Goal: Information Seeking & Learning: Learn about a topic

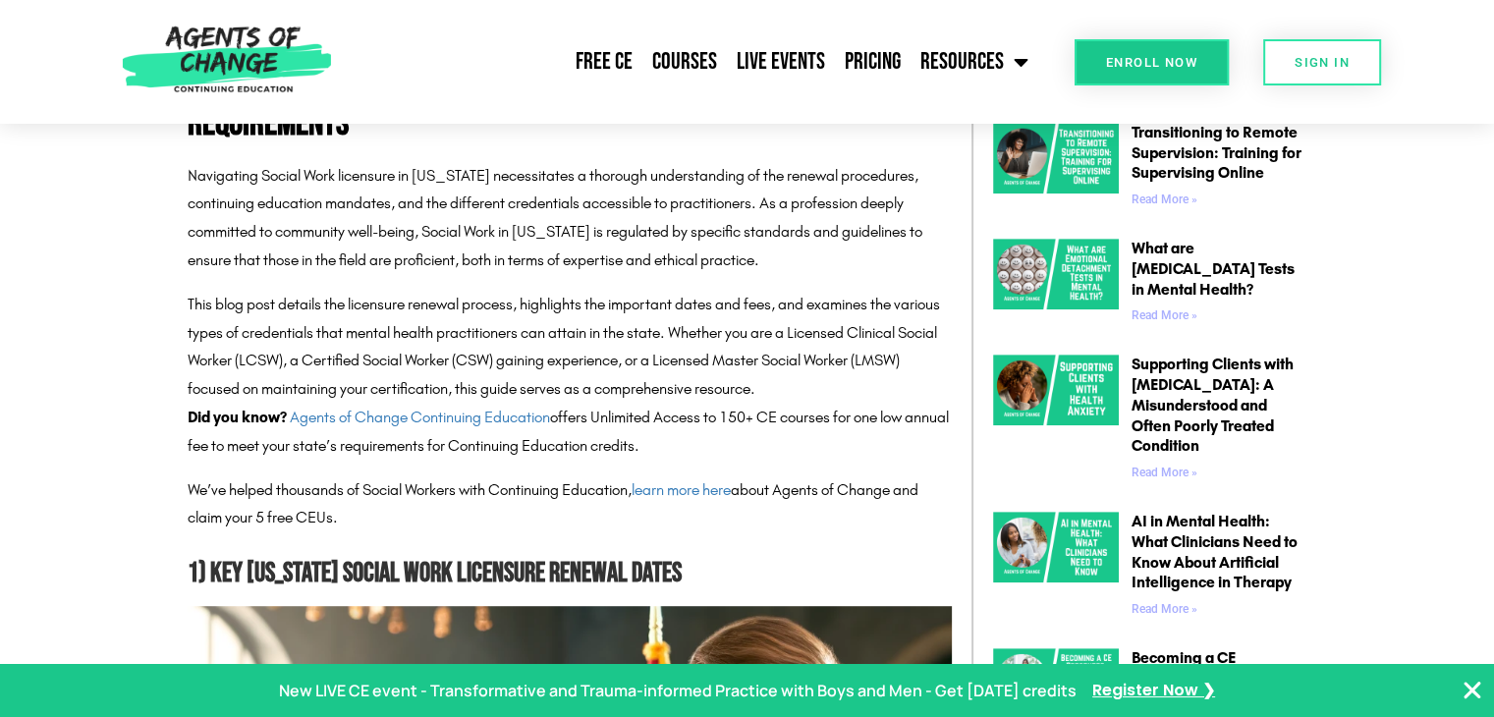
scroll to position [948, 0]
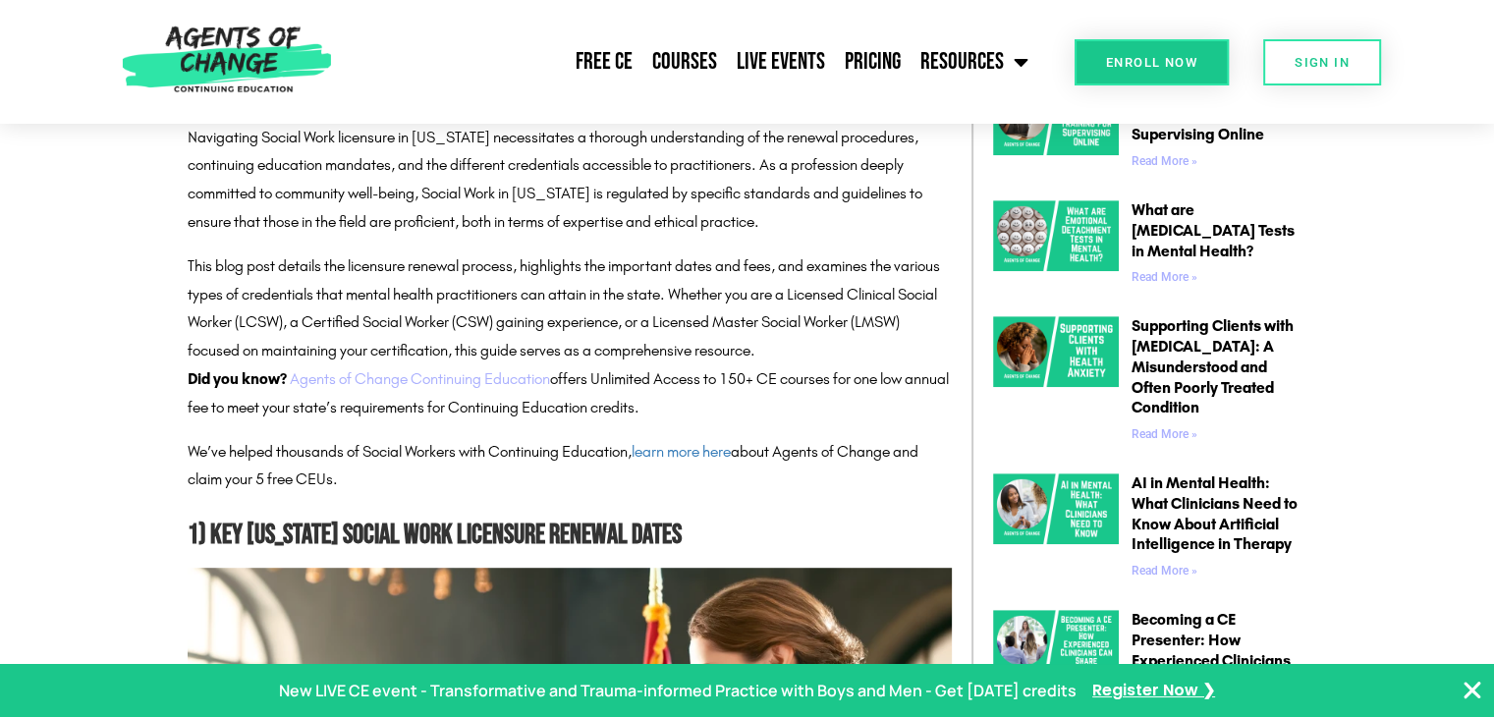
click at [389, 376] on link "Agents of Change Continuing Education" at bounding box center [420, 378] width 260 height 19
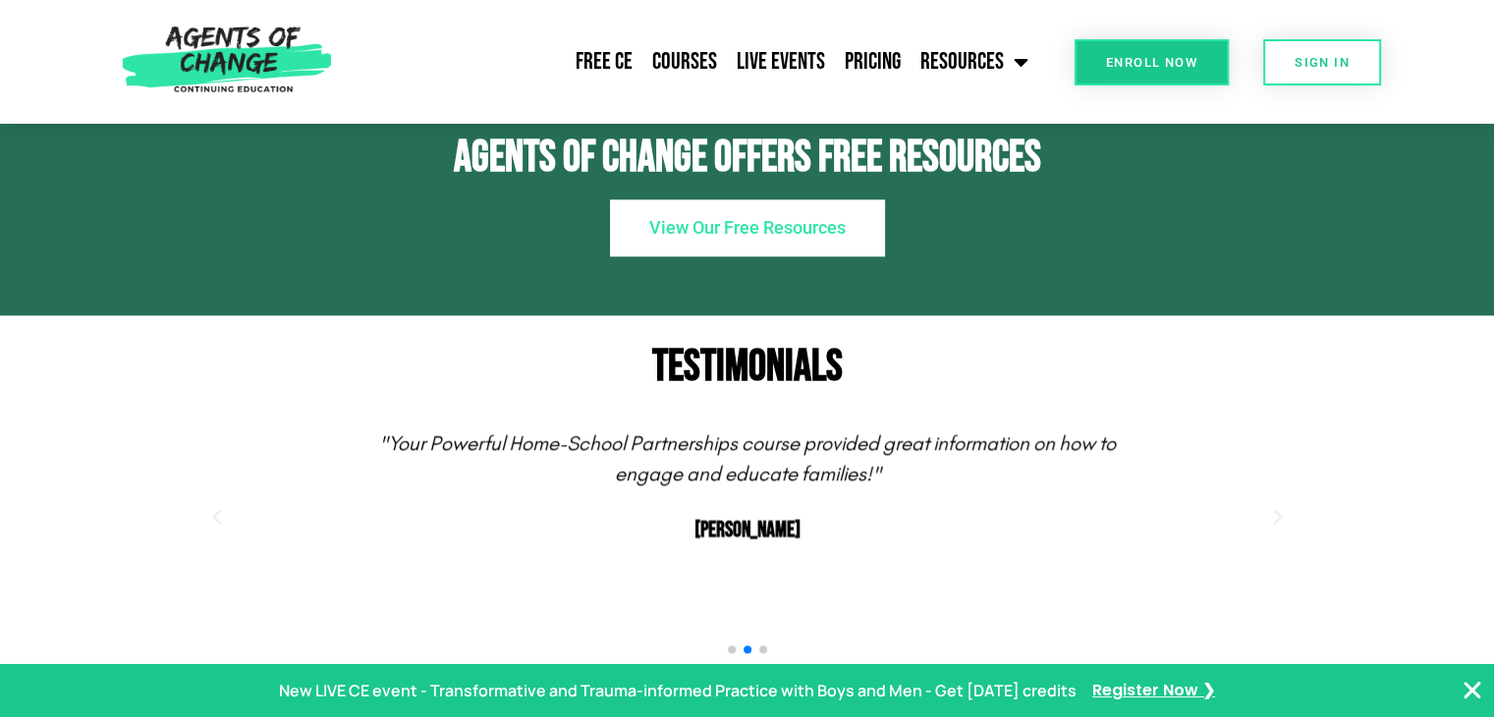
scroll to position [2201, 0]
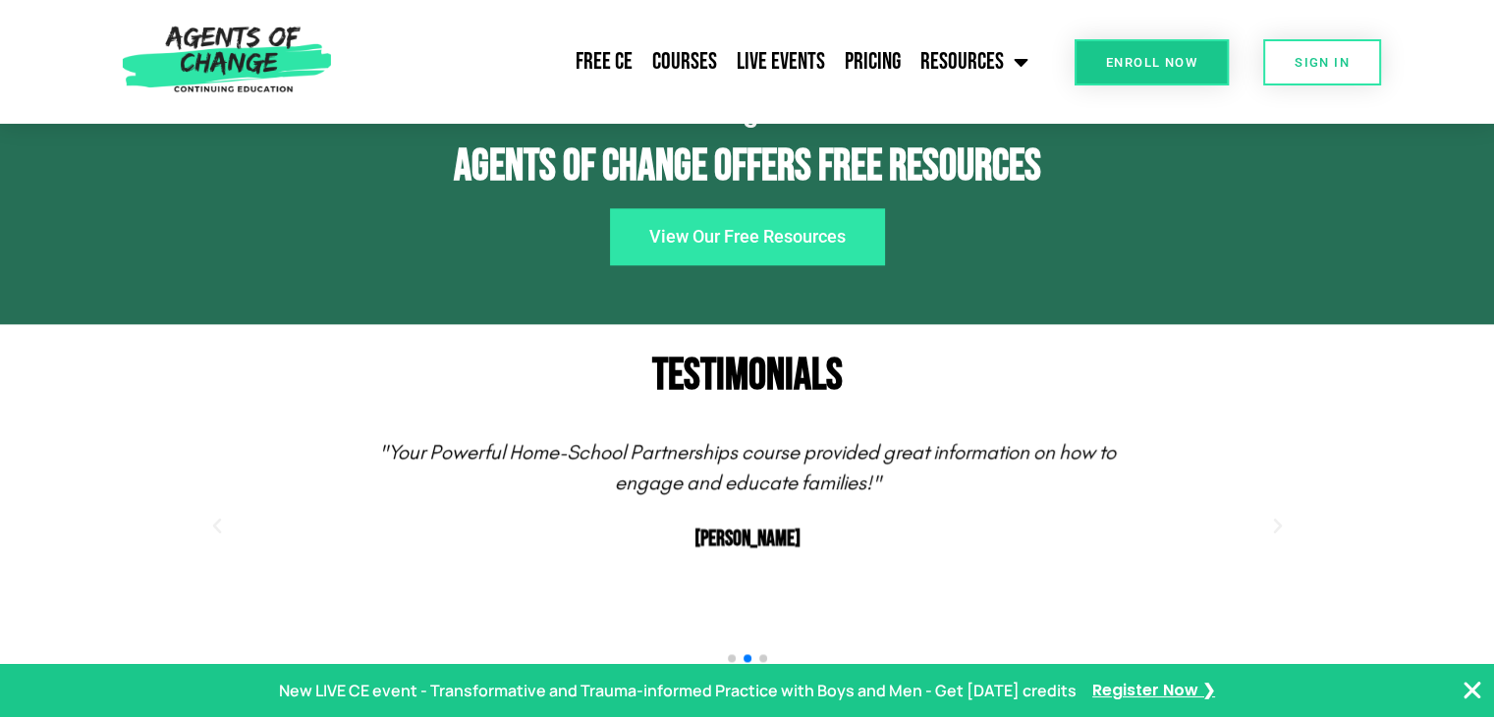
click at [718, 265] on link "View Our Free Resources" at bounding box center [747, 236] width 275 height 57
